Goal: Information Seeking & Learning: Check status

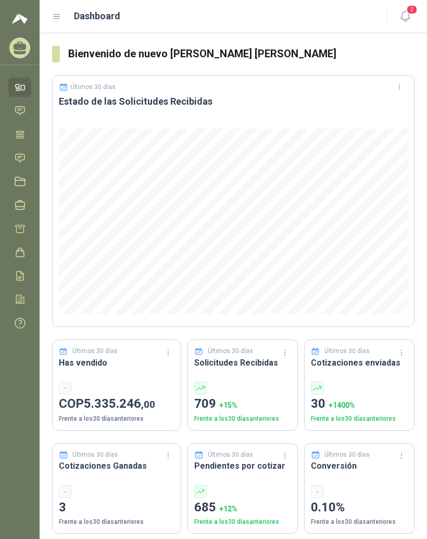
click at [56, 14] on icon at bounding box center [56, 16] width 9 height 9
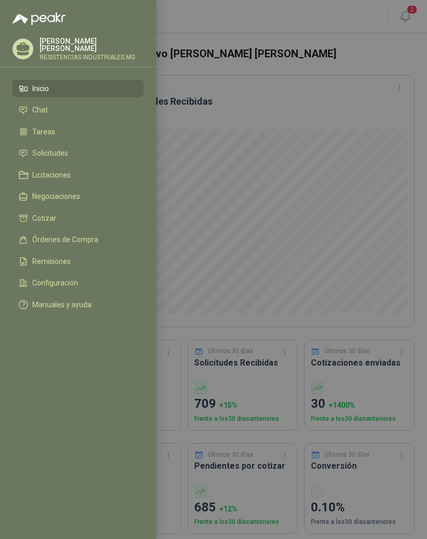
click at [36, 153] on span "Solicitudes" at bounding box center [50, 153] width 36 height 8
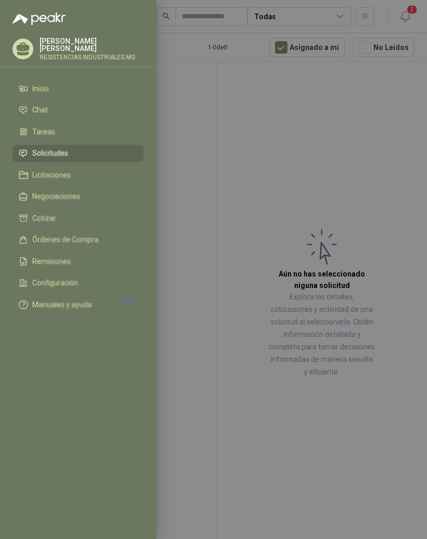
click at [293, 156] on div at bounding box center [213, 269] width 427 height 539
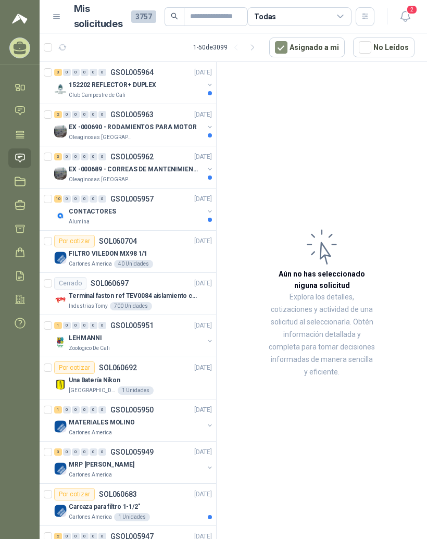
click at [100, 95] on p "Club Campestre de Cali" at bounding box center [97, 95] width 57 height 8
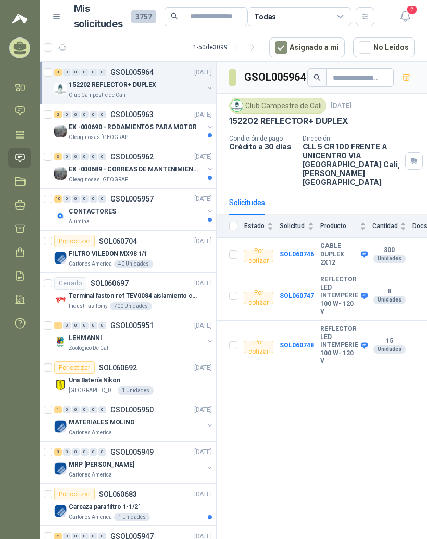
click at [123, 126] on p "EX -000690 - RODAMIENTOS PARA MOTOR" at bounding box center [133, 127] width 128 height 10
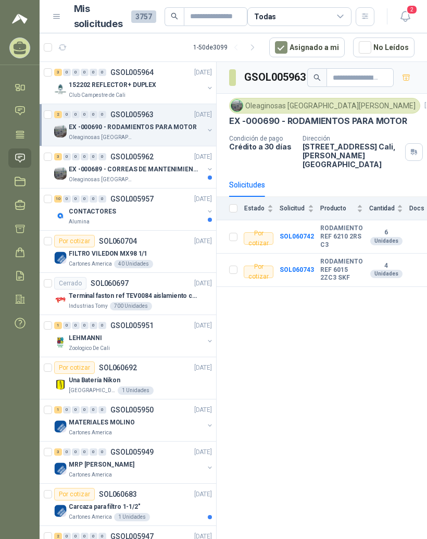
click at [126, 172] on p "EX -000689 - CORREAS DE MANTENIMIENTO" at bounding box center [134, 170] width 130 height 10
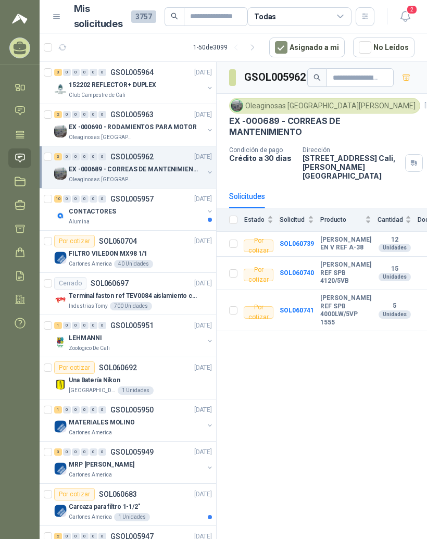
click at [129, 202] on p "GSOL005957" at bounding box center [131, 198] width 43 height 7
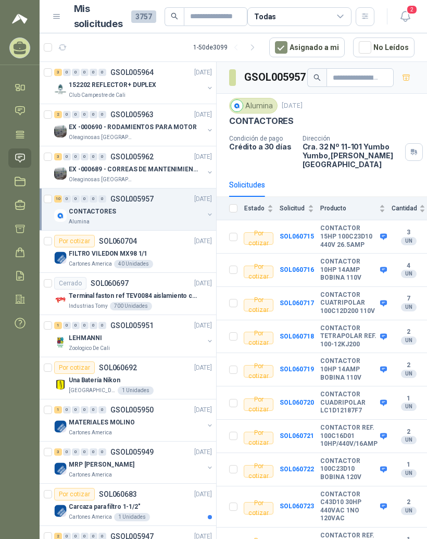
scroll to position [13, 0]
